Goal: Information Seeking & Learning: Find specific fact

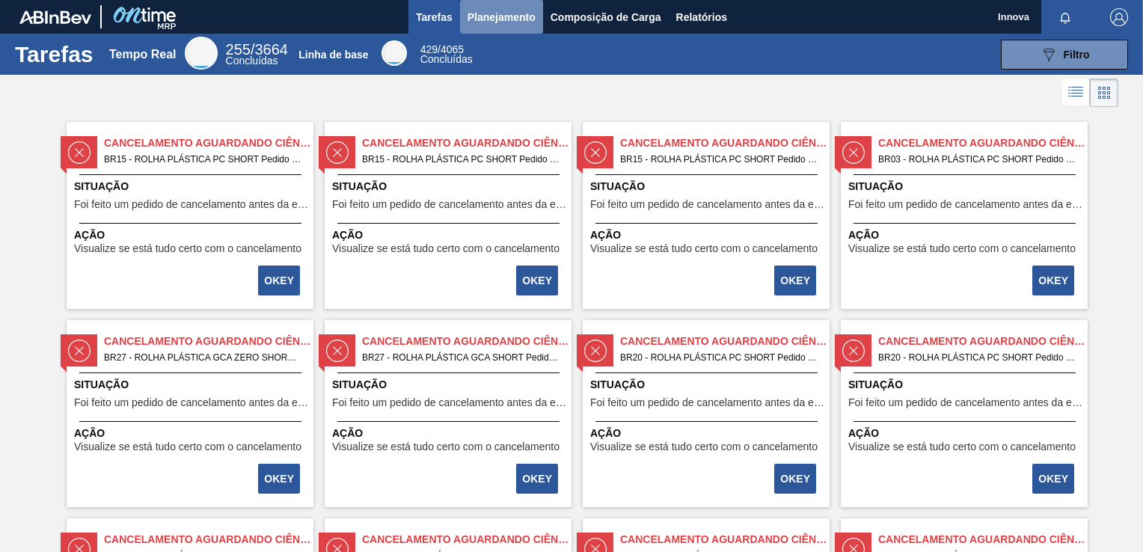
click at [511, 25] on button "Planejamento" at bounding box center [501, 17] width 83 height 34
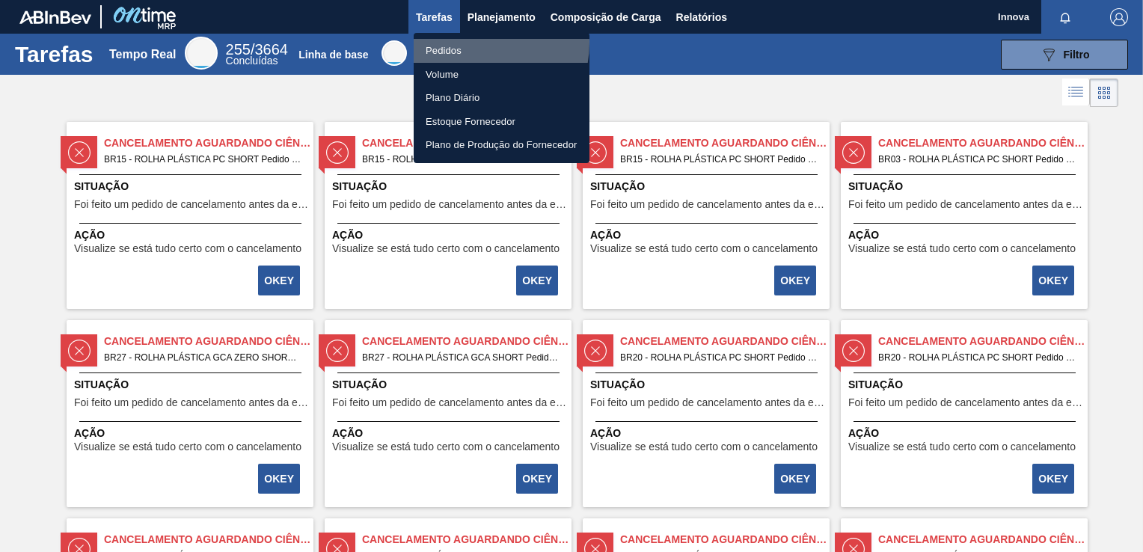
click at [467, 43] on li "Pedidos" at bounding box center [502, 51] width 176 height 24
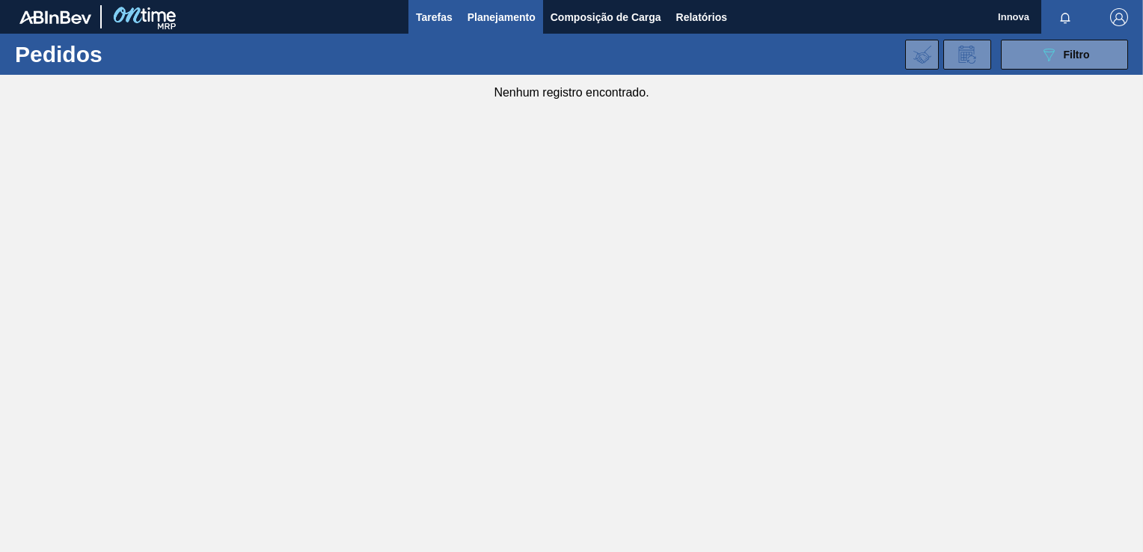
click at [423, 17] on span "Tarefas" at bounding box center [434, 17] width 37 height 18
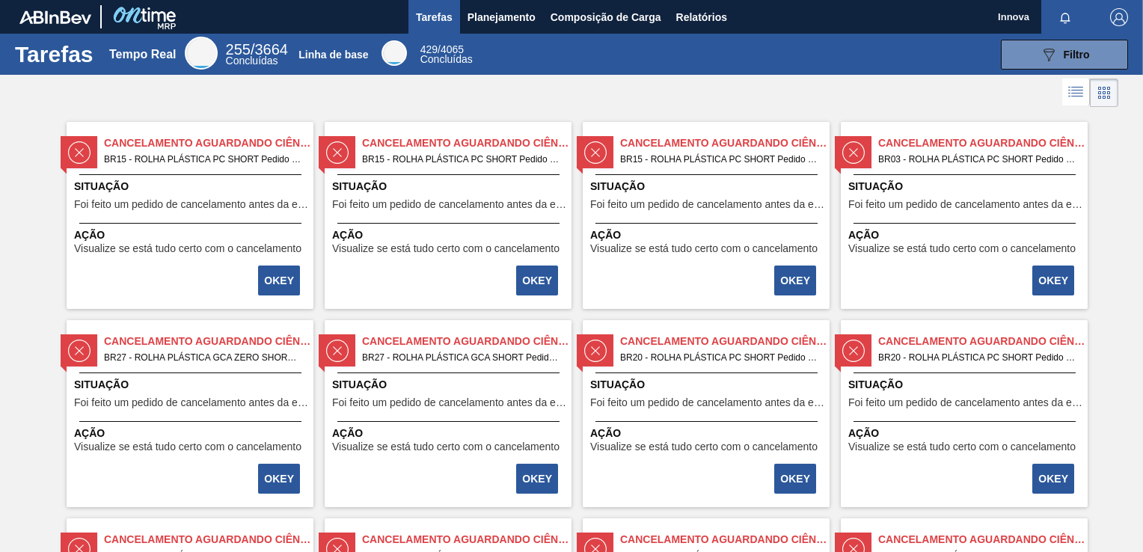
click at [431, 173] on div "Cancelamento aguardando ciência BR15 - ROLHA PLÁSTICA PC SHORT Pedido - 694547 …" at bounding box center [448, 215] width 247 height 187
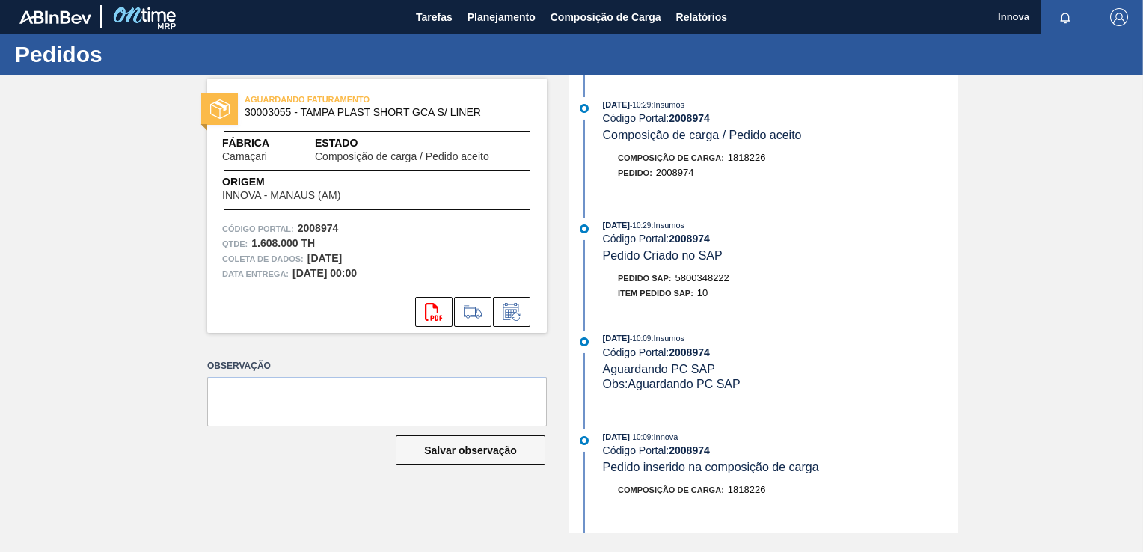
click at [685, 271] on div "15/08/2025 - 10:29 : Insumos Código Portal: 2008974 Pedido Criado no SAP Pedido…" at bounding box center [765, 263] width 385 height 90
click at [688, 280] on span "5800348222" at bounding box center [702, 277] width 54 height 11
copy span "5800348222"
click at [719, 279] on span "5800348249" at bounding box center [702, 277] width 54 height 11
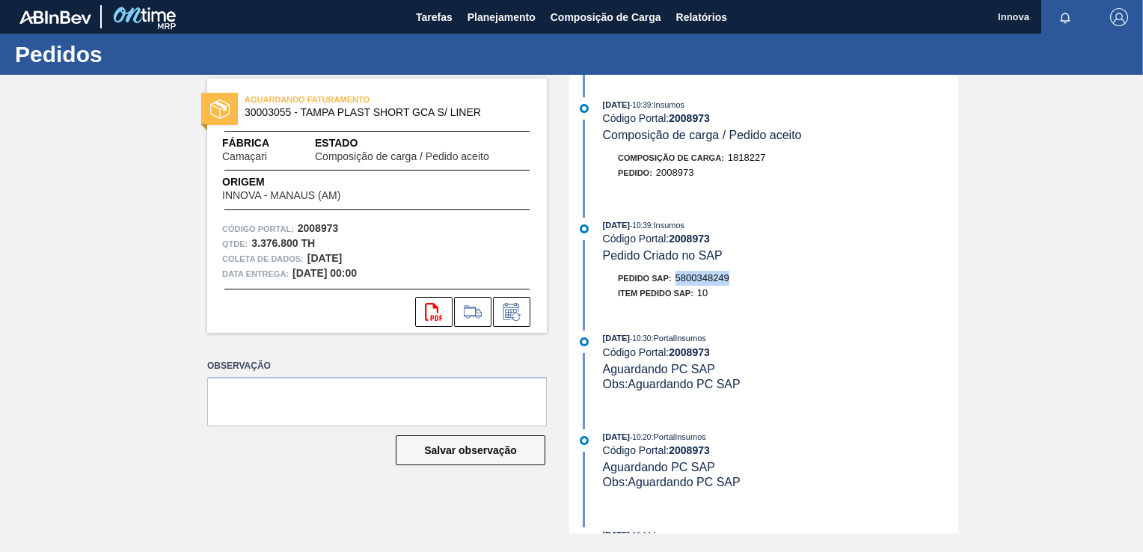
click at [719, 279] on span "5800348249" at bounding box center [702, 277] width 54 height 11
copy span "5800348249"
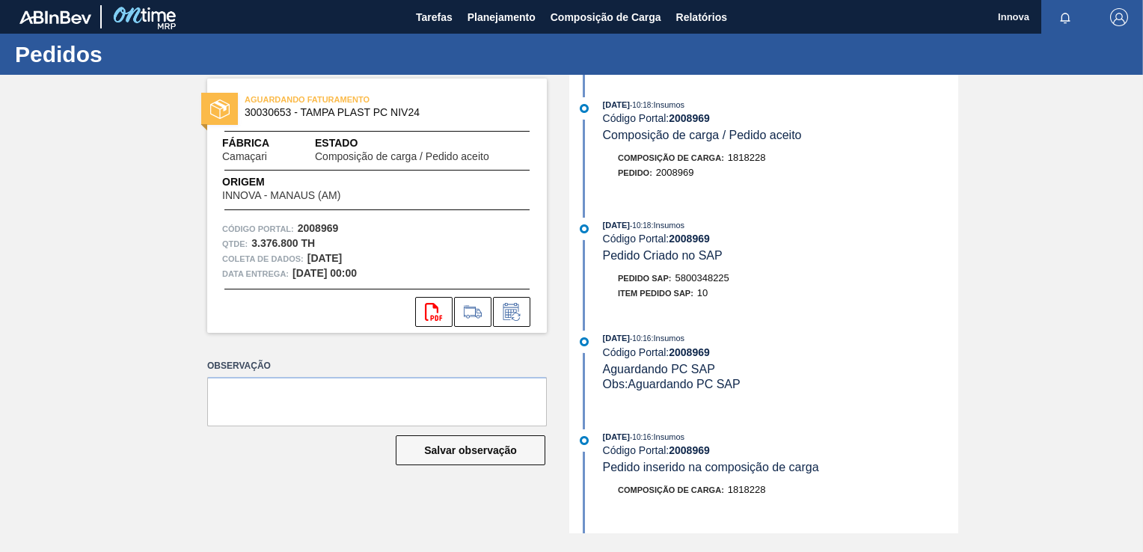
click at [718, 280] on span "5800348225" at bounding box center [702, 277] width 54 height 11
copy span "5800348225"
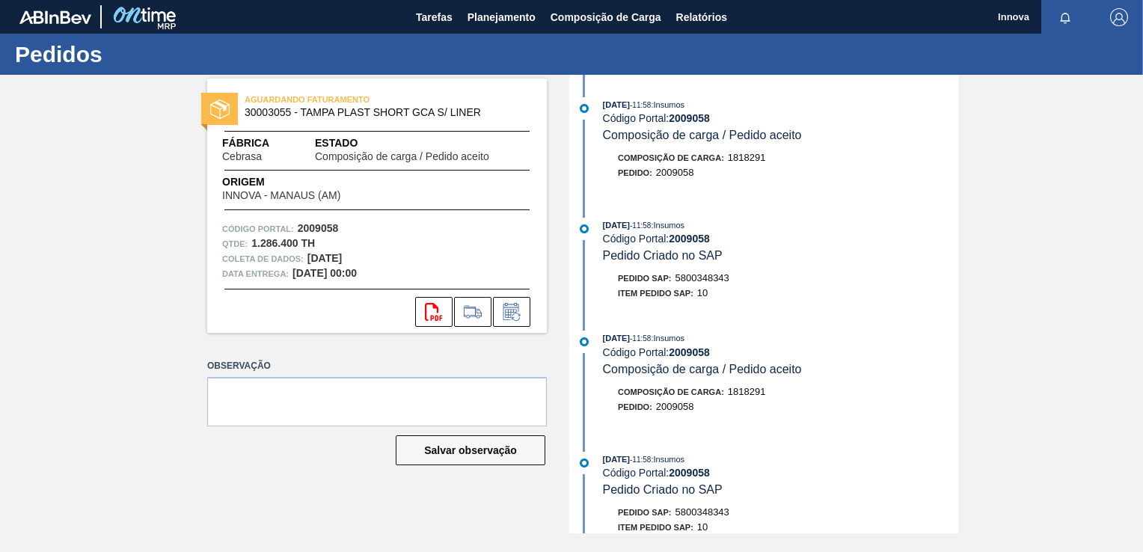
click at [694, 277] on span "5800348343" at bounding box center [702, 277] width 54 height 11
copy span "5800348343"
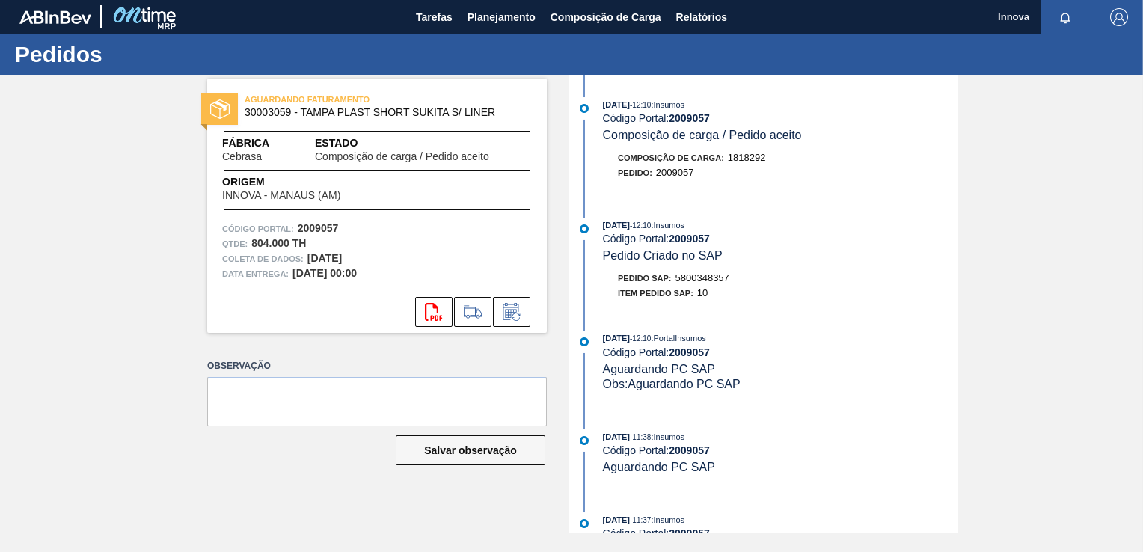
click at [692, 279] on span "5800348357" at bounding box center [702, 277] width 54 height 11
copy span "5800348357"
click at [686, 278] on span "5800348367" at bounding box center [702, 277] width 54 height 11
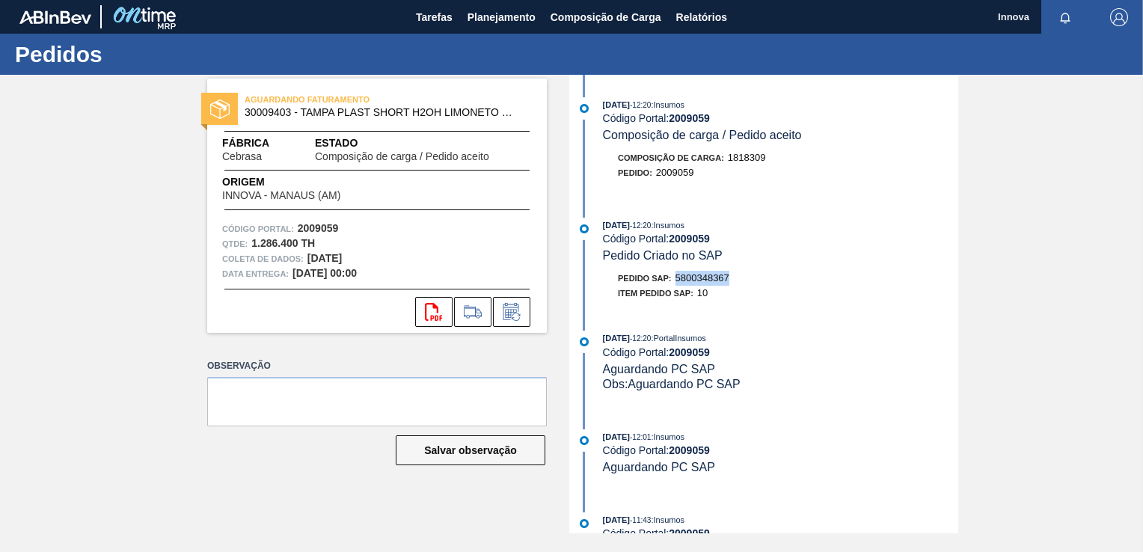
copy span "5800348367"
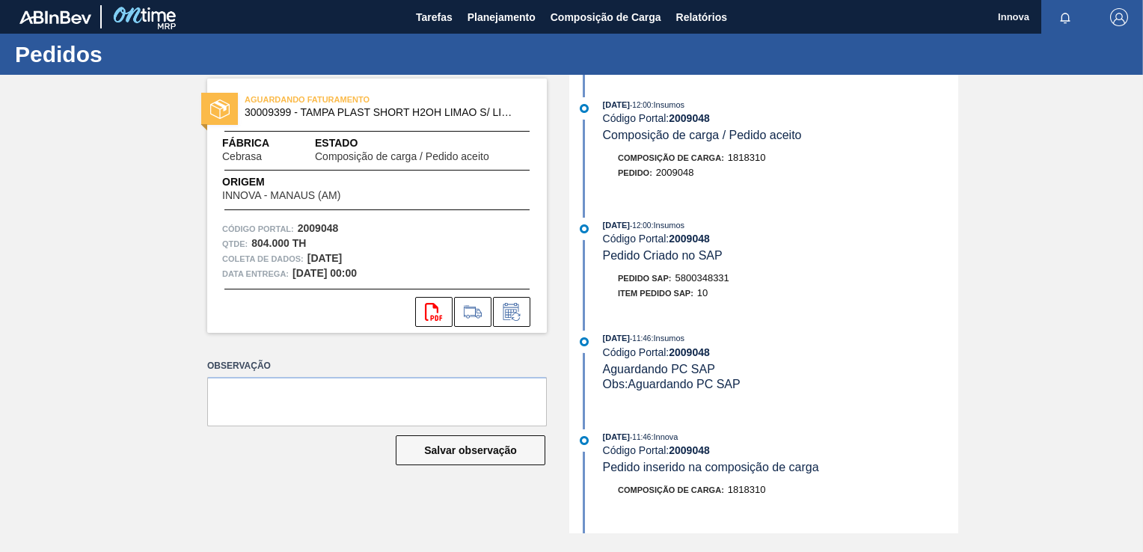
click at [700, 281] on span "5800348331" at bounding box center [702, 277] width 54 height 11
copy span "5800348331"
click at [704, 278] on span "5800348342" at bounding box center [702, 277] width 54 height 11
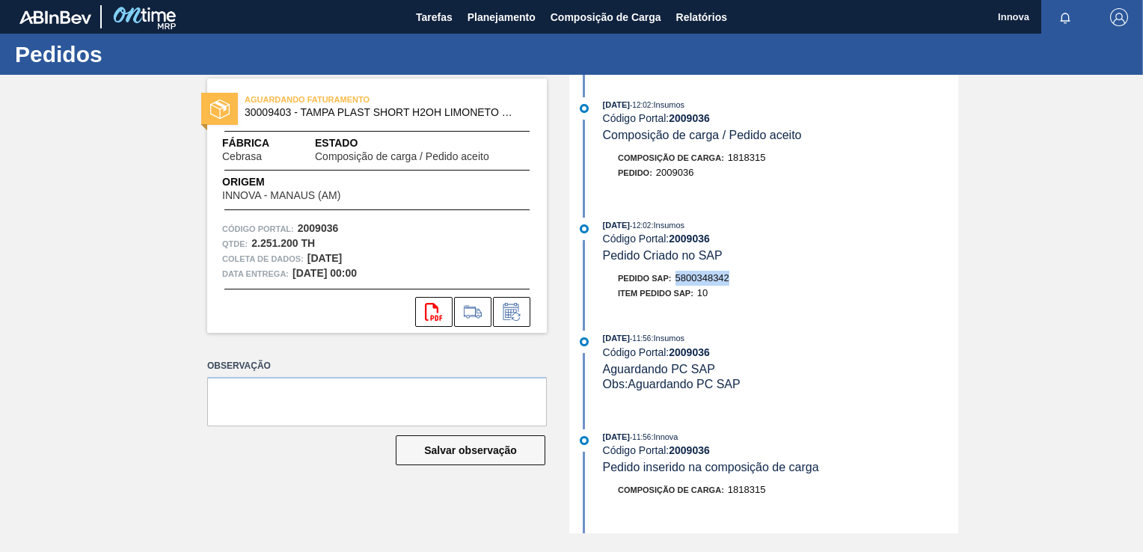
copy span "5800348342"
click at [709, 281] on span "5800348352" at bounding box center [702, 277] width 54 height 11
copy span "5800348352"
click at [710, 283] on span "5800348353" at bounding box center [702, 277] width 54 height 11
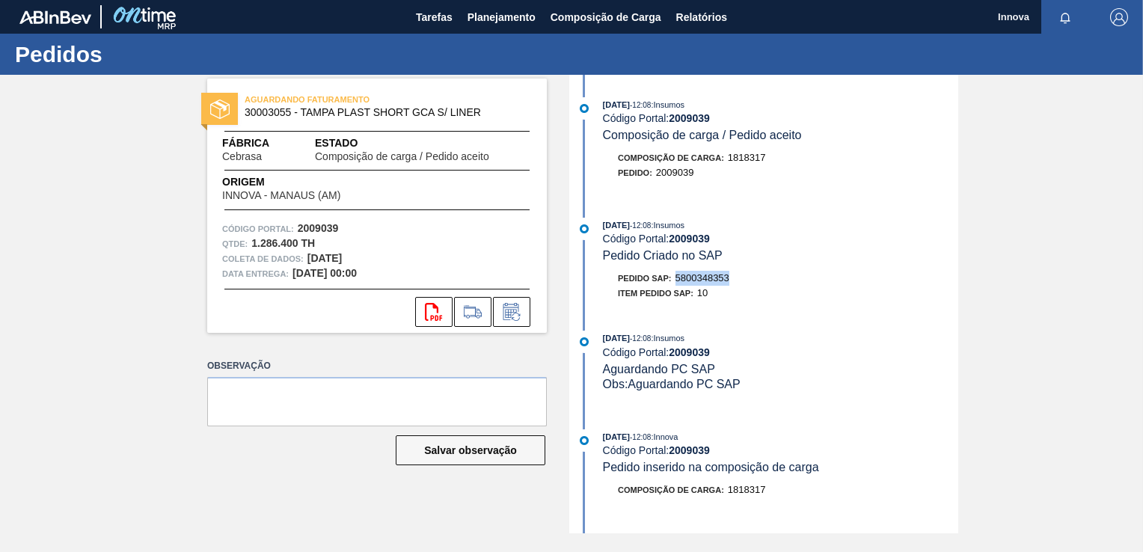
click at [710, 283] on span "5800348353" at bounding box center [702, 277] width 54 height 11
copy span "5800348353"
click at [700, 278] on span "5800348355" at bounding box center [702, 277] width 54 height 11
copy span "5800348355"
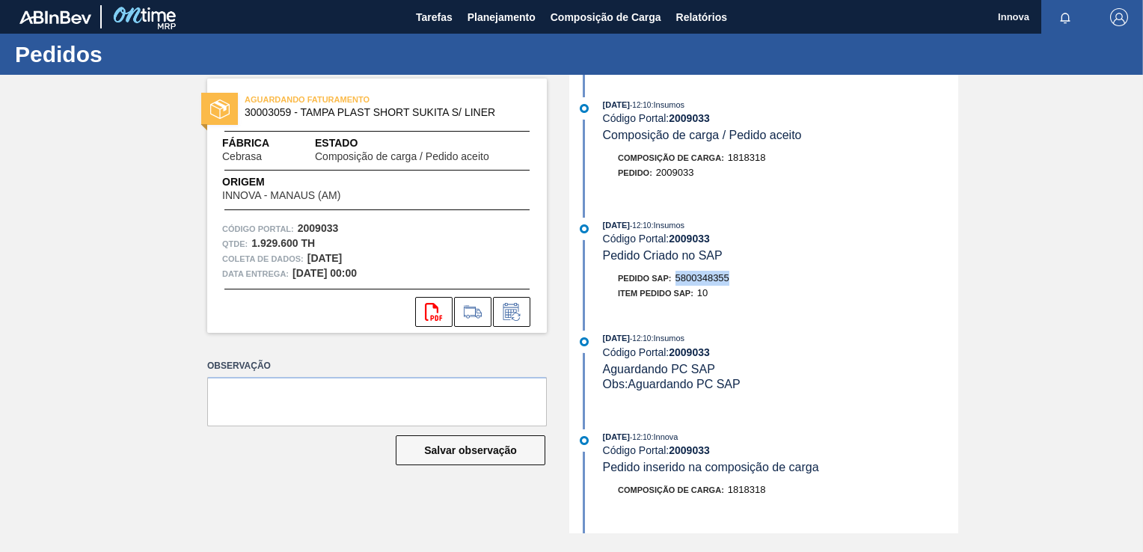
click at [704, 280] on span "5800348355" at bounding box center [702, 277] width 54 height 11
click at [909, 283] on div "Pedido SAP: 5800348355" at bounding box center [780, 278] width 355 height 15
click at [703, 283] on span "5800348358" at bounding box center [702, 277] width 54 height 11
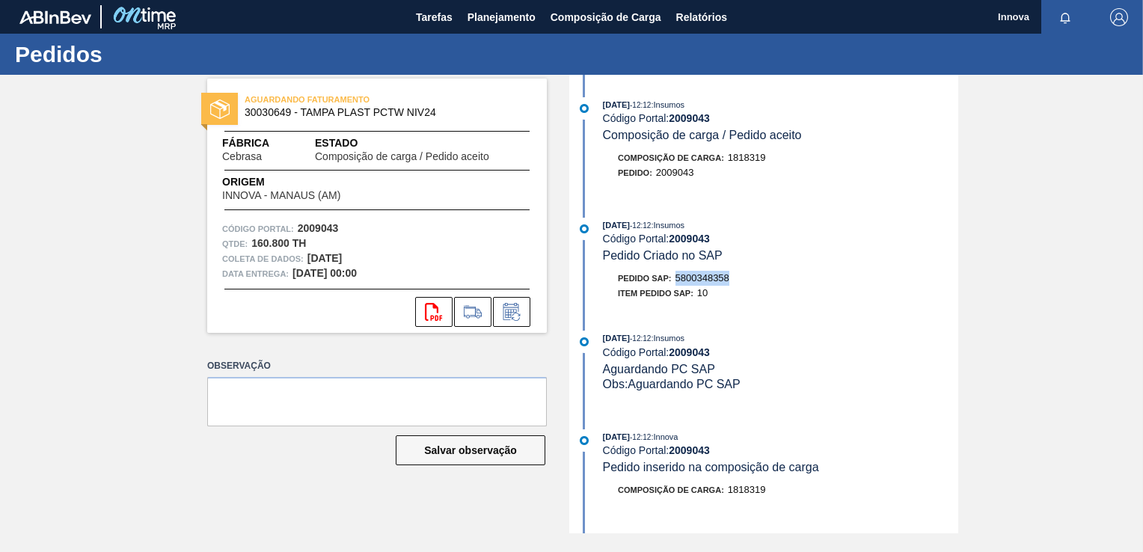
copy span "5800348358"
click at [701, 277] on span "5800348359" at bounding box center [702, 277] width 54 height 11
copy span "5800348359"
click at [700, 280] on span "5800348361" at bounding box center [702, 277] width 54 height 11
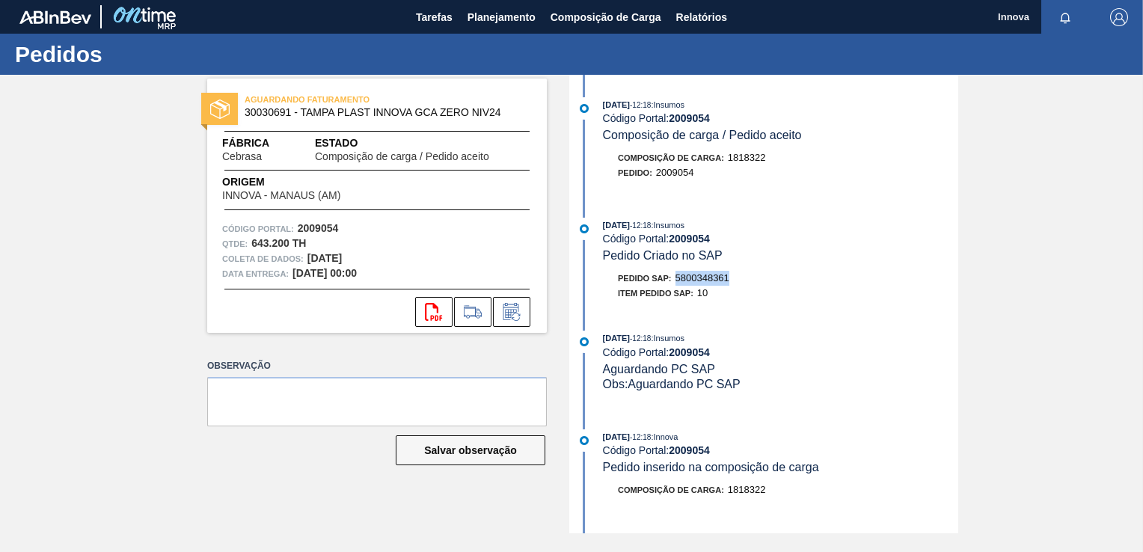
click at [700, 280] on span "5800348361" at bounding box center [702, 277] width 54 height 11
copy span "5800348361"
click at [697, 279] on span "5800348363" at bounding box center [702, 277] width 54 height 11
copy span "5800348363"
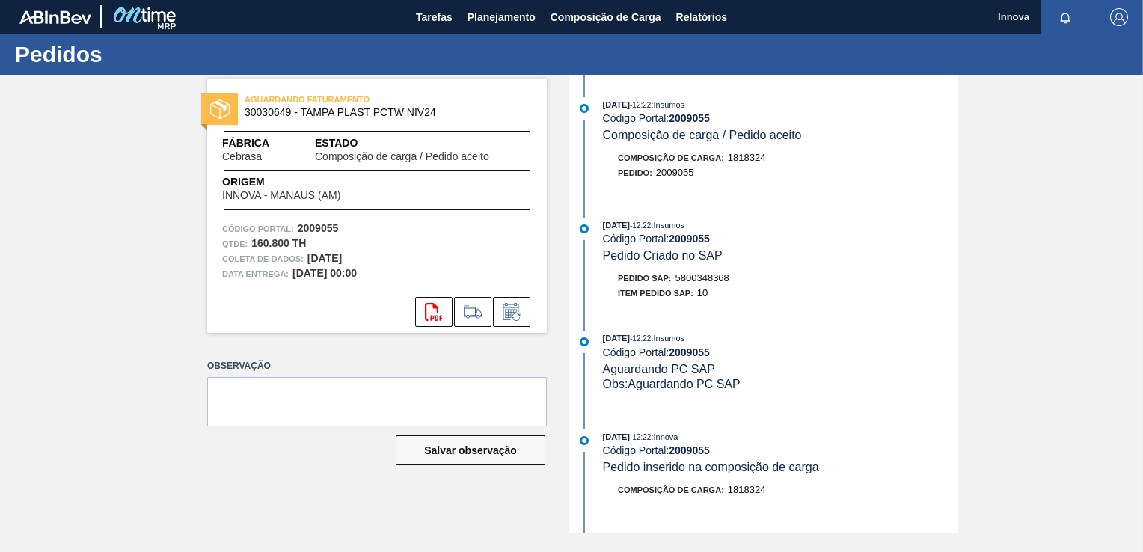
click at [694, 280] on span "5800348368" at bounding box center [702, 277] width 54 height 11
copy span "5800348368"
click at [703, 280] on span "5800348368" at bounding box center [702, 277] width 54 height 11
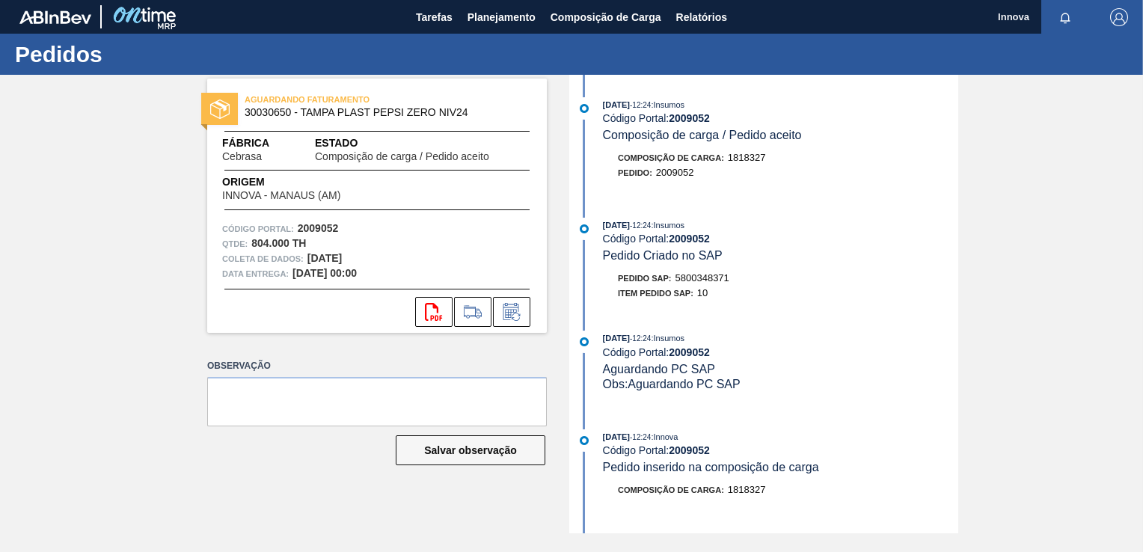
click at [706, 277] on span "5800348371" at bounding box center [702, 277] width 54 height 11
copy span "5800348371"
